Goal: Task Accomplishment & Management: Manage account settings

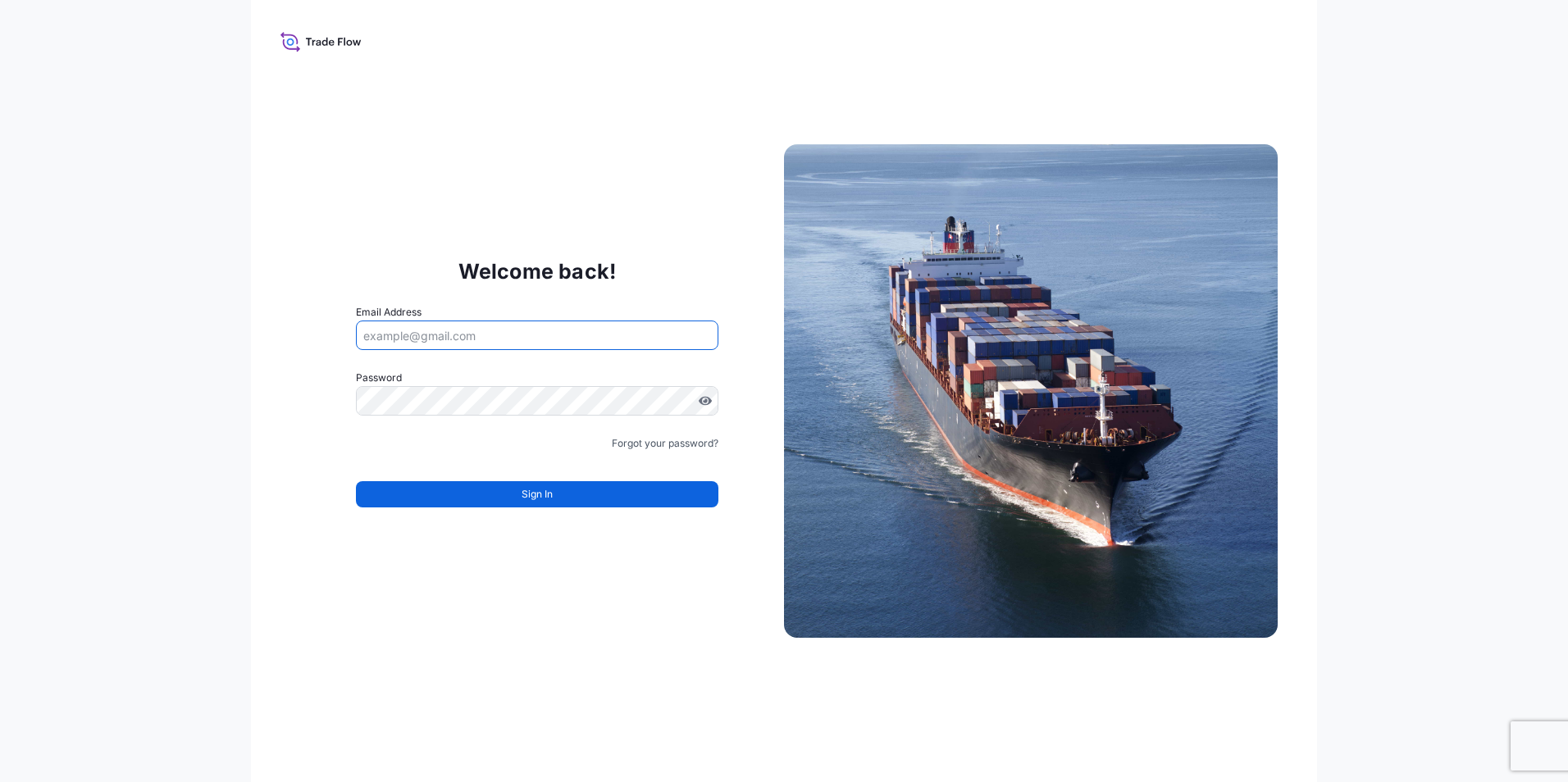
click at [452, 328] on input "Email Address" at bounding box center [536, 335] width 362 height 30
type input "[EMAIL_ADDRESS][DOMAIN_NAME]"
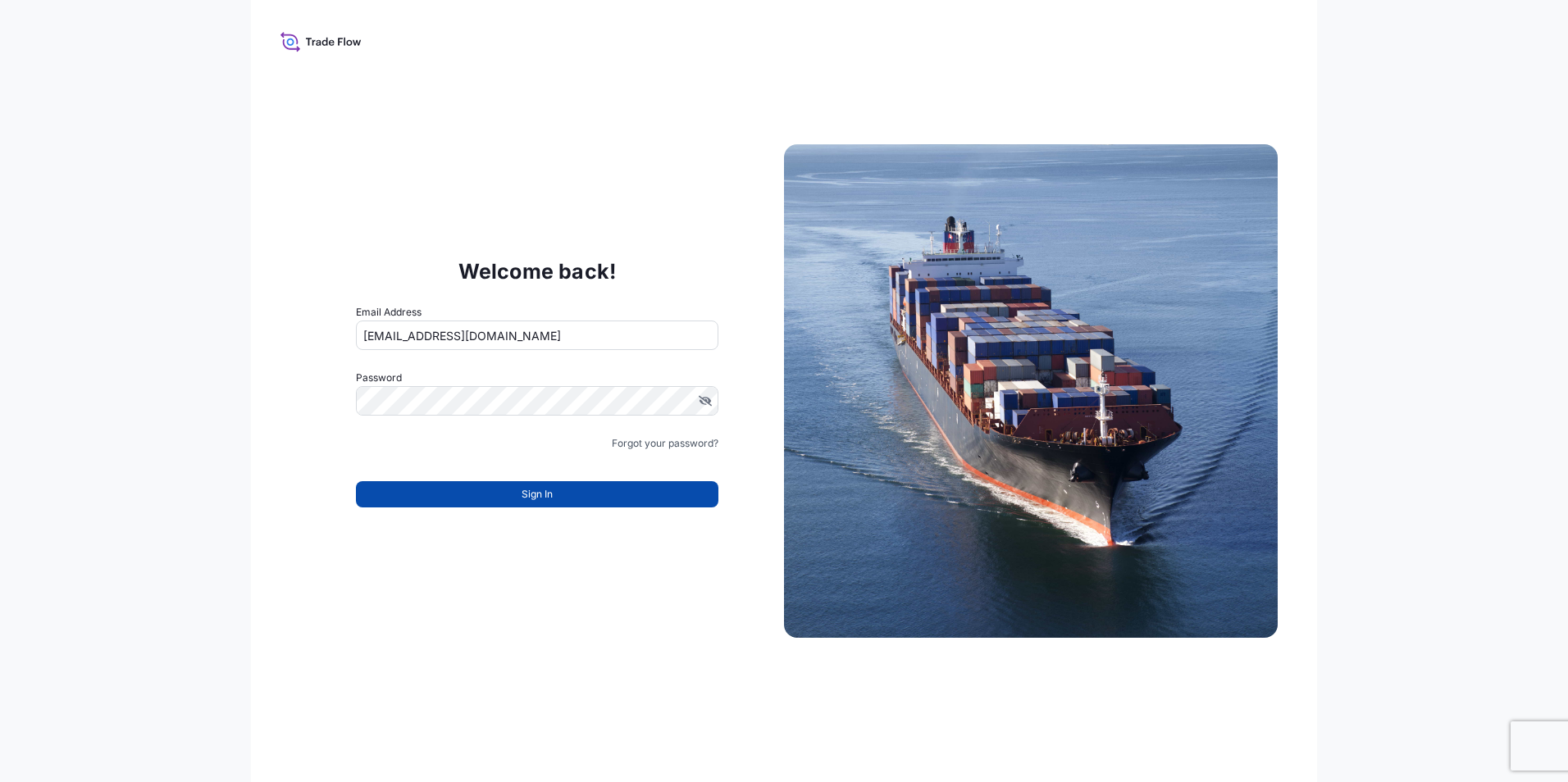
click at [537, 492] on span "Sign In" at bounding box center [537, 494] width 32 height 17
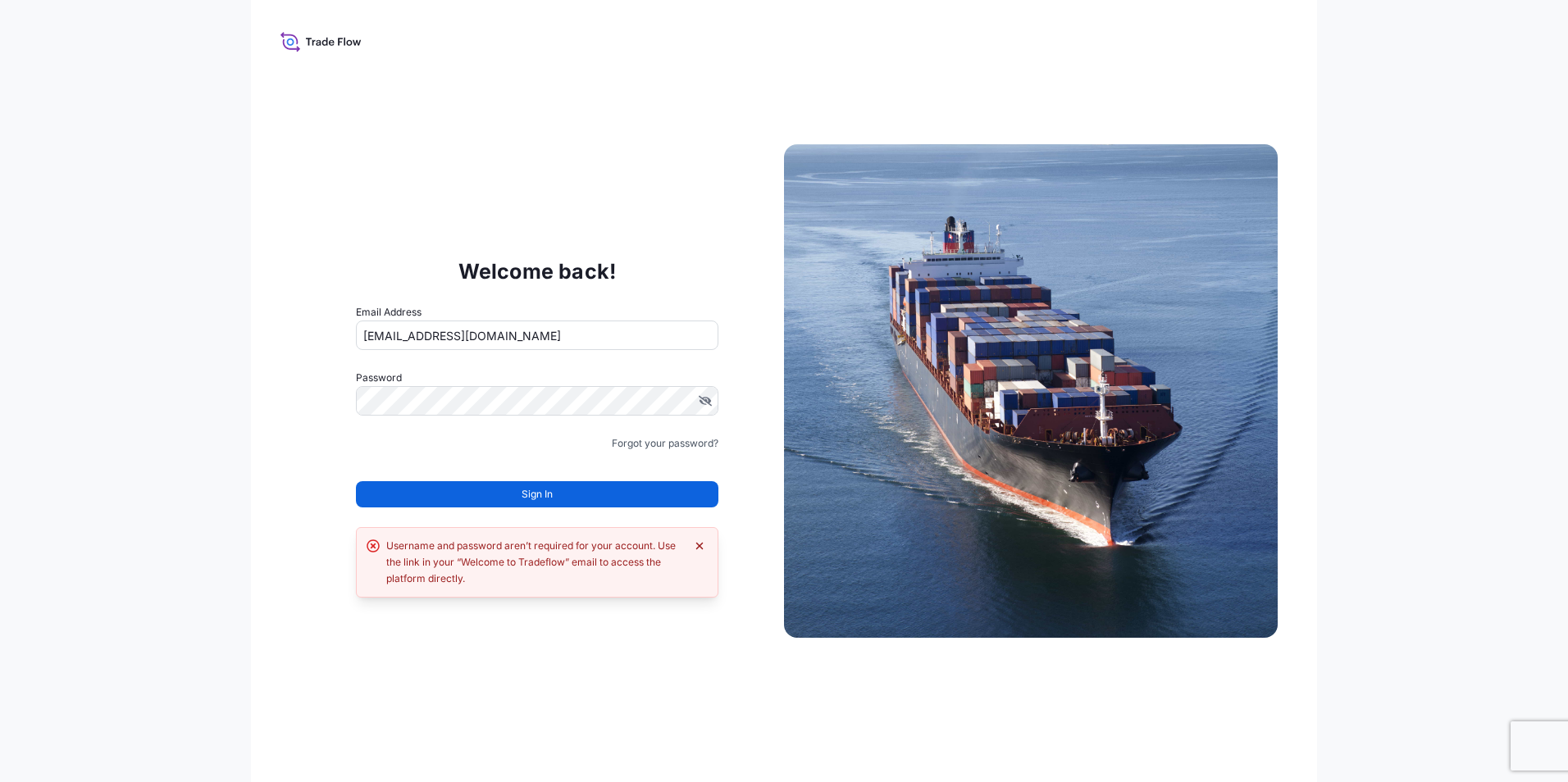
click at [702, 548] on icon "Dismiss error" at bounding box center [699, 545] width 7 height 7
click at [533, 497] on span "Sign In" at bounding box center [537, 494] width 32 height 17
click at [696, 543] on icon "Dismiss error" at bounding box center [699, 545] width 7 height 7
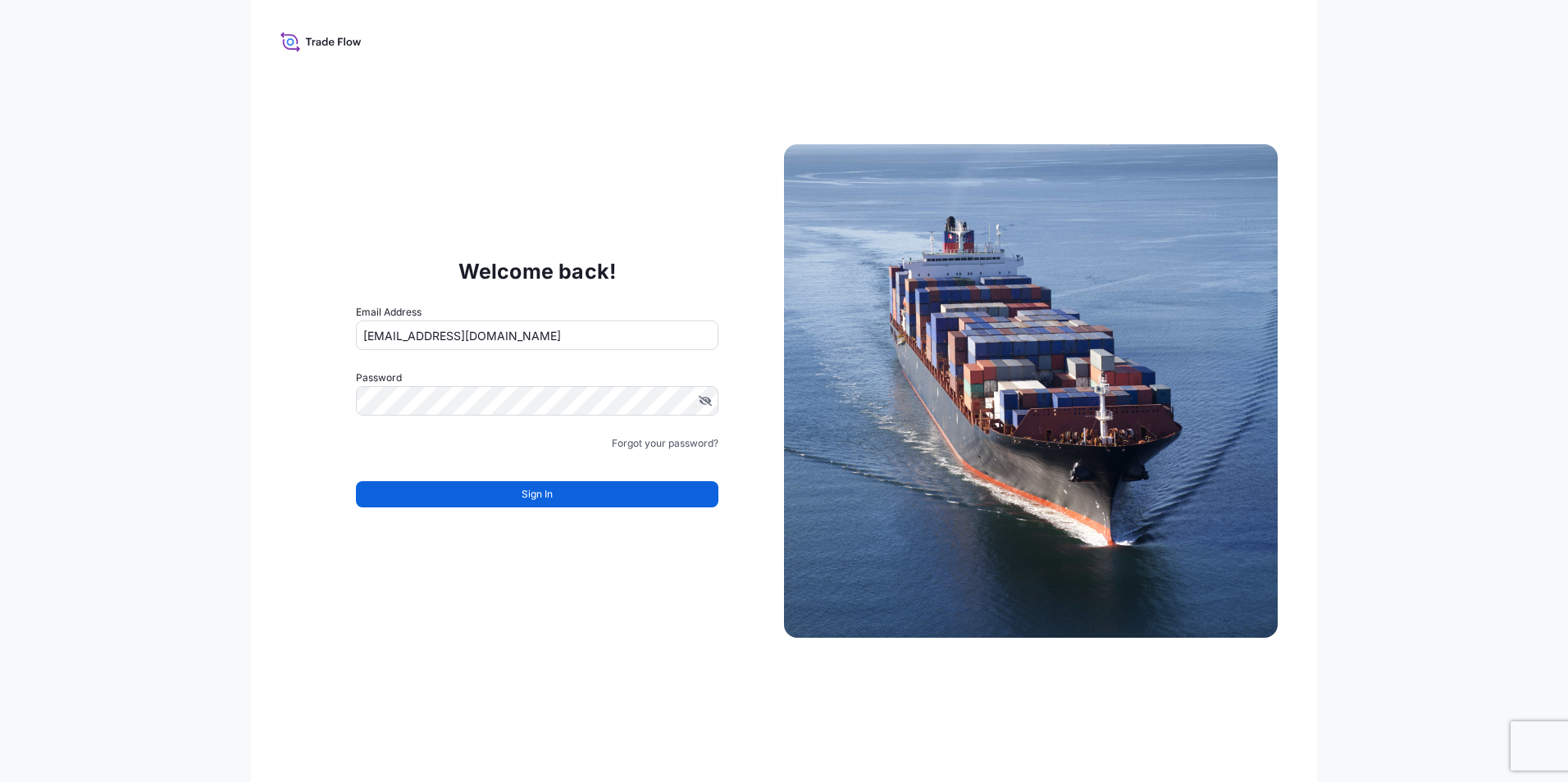
click at [555, 357] on form "Email Address [EMAIL_ADDRESS][DOMAIN_NAME] Password Must include: Upper & lower…" at bounding box center [536, 415] width 362 height 223
